Goal: Information Seeking & Learning: Understand process/instructions

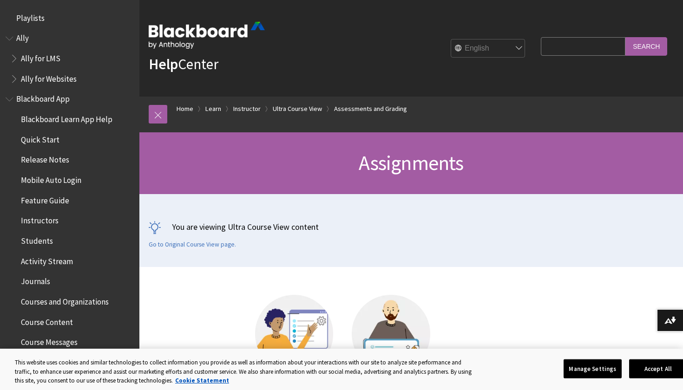
click at [390, 81] on div "Help Center English عربية Català Cymraeg Deutsch Español Suomi Français עברית I…" at bounding box center [410, 48] width 543 height 97
click at [367, 159] on span "Assignments" at bounding box center [411, 163] width 104 height 26
click at [189, 108] on link "Home" at bounding box center [184, 109] width 17 height 12
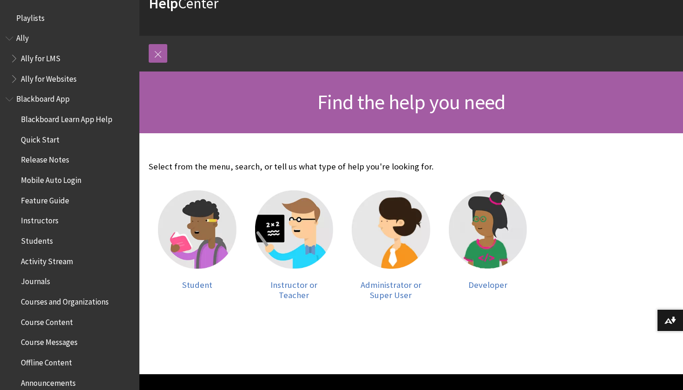
scroll to position [72, 0]
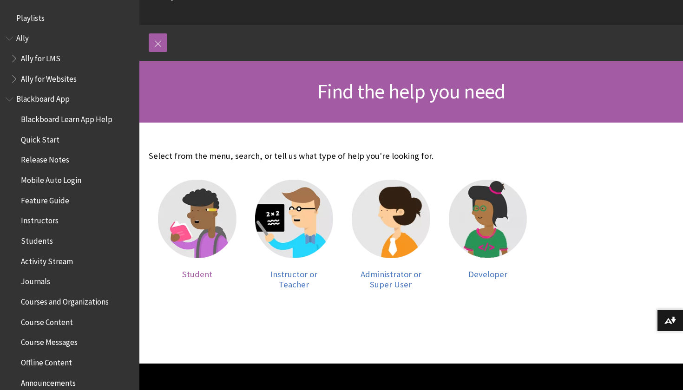
click at [197, 196] on img at bounding box center [197, 219] width 78 height 78
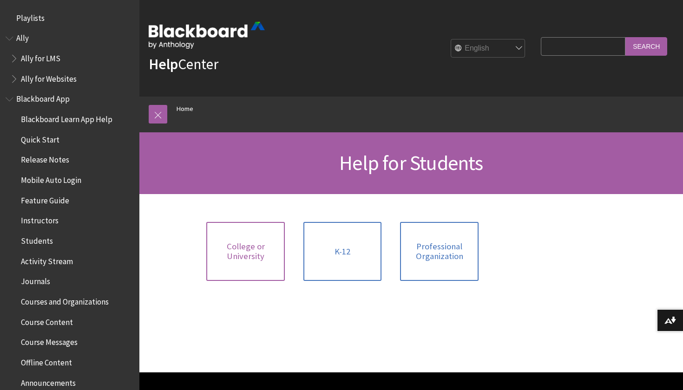
click at [248, 241] on span "College or University" at bounding box center [245, 251] width 67 height 20
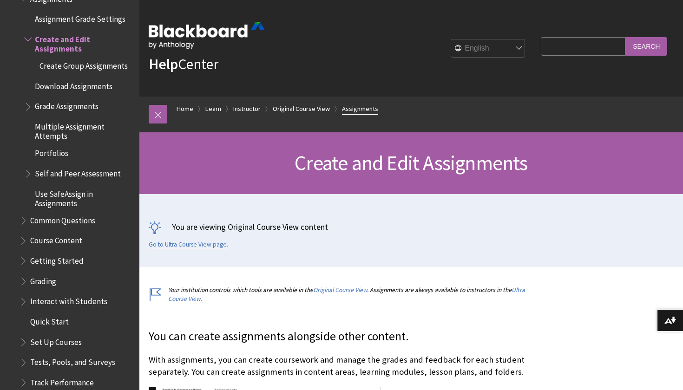
click at [348, 108] on link "Assignments" at bounding box center [360, 109] width 36 height 12
